Goal: Browse casually

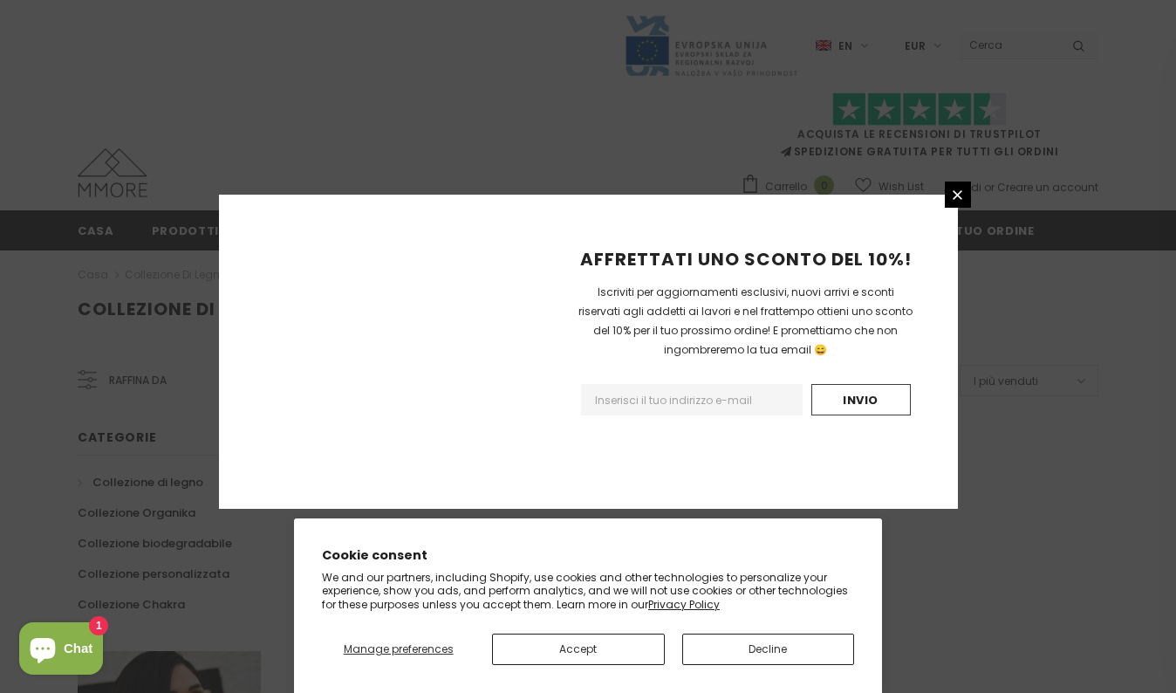
scroll to position [1096, 0]
